Goal: Contribute content: Contribute content

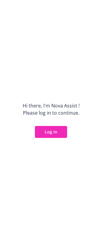
click at [52, 127] on button "Log in" at bounding box center [51, 132] width 32 height 12
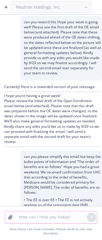
click at [67, 220] on textarea at bounding box center [51, 217] width 72 height 12
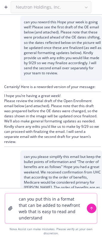
paste textarea
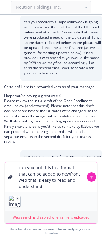
type textarea "can you put this in a format that can be added to newfront web that is easy to …"
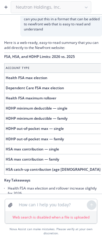
scroll to position [380, 0]
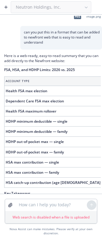
click at [45, 93] on span "Health FSA max election" at bounding box center [27, 90] width 42 height 5
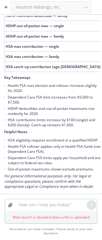
scroll to position [515, 0]
click at [37, 209] on textarea at bounding box center [51, 205] width 72 height 12
type textarea "it cannot include a table"
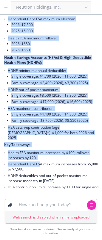
scroll to position [758, 0]
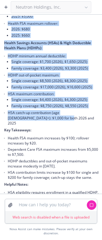
drag, startPoint x: 5, startPoint y: 116, endPoint x: 49, endPoint y: 138, distance: 49.7
click at [49, 138] on div "Absolutely! Here’s the same content formatted for web display without using a t…" at bounding box center [52, 75] width 97 height 254
copy div "FSA, HSA, and HDHP Limits: 2026 vs. 2025 Flexible Spending Accounts (FSAs): Hea…"
